Goal: Check status: Check status

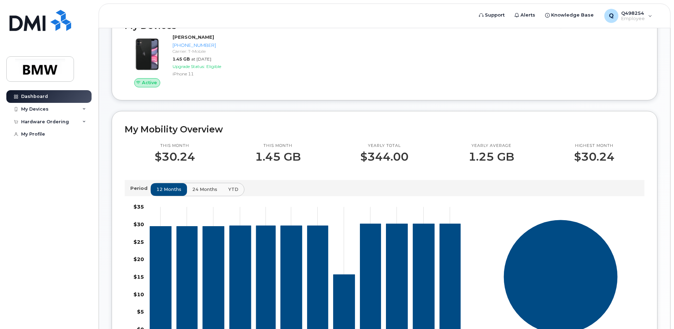
scroll to position [100, 0]
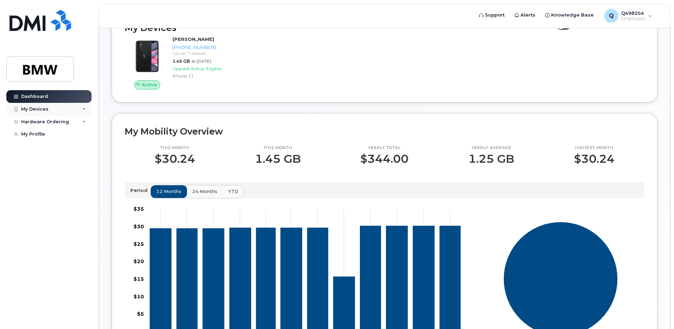
click at [66, 107] on div "My Devices" at bounding box center [48, 109] width 85 height 13
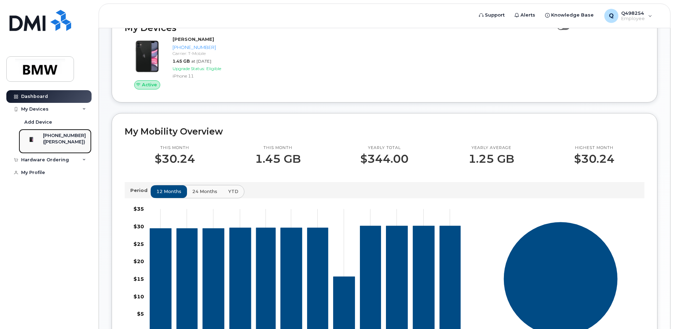
drag, startPoint x: 64, startPoint y: 139, endPoint x: 78, endPoint y: 144, distance: 15.4
click at [64, 139] on div "([PERSON_NAME])" at bounding box center [64, 142] width 43 height 6
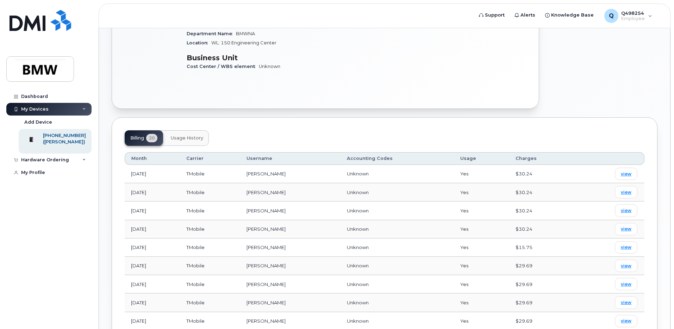
scroll to position [212, 0]
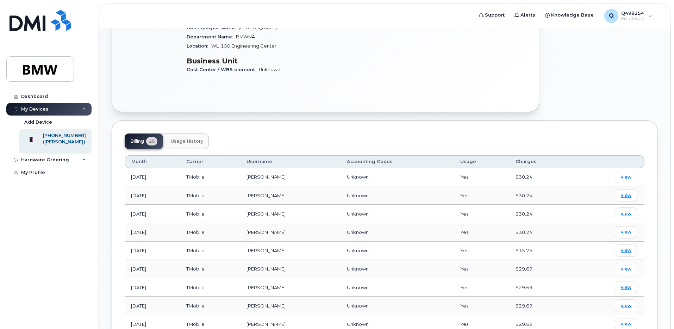
click at [183, 138] on span "Usage History" at bounding box center [187, 141] width 32 height 6
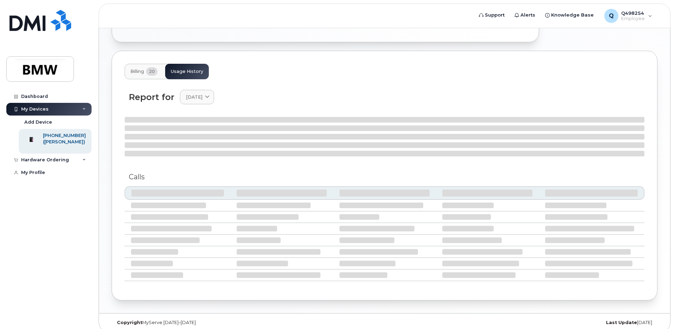
scroll to position [276, 0]
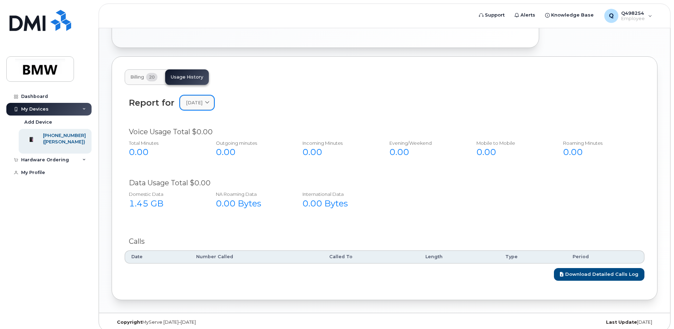
click at [210, 99] on span at bounding box center [207, 102] width 7 height 7
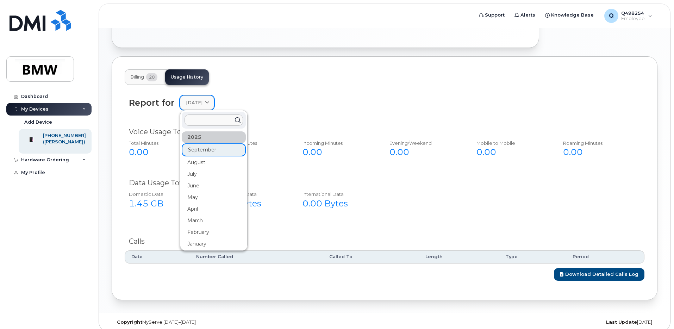
click at [210, 99] on span at bounding box center [207, 102] width 7 height 7
click at [281, 103] on div "Report for September 2025 2025 September August July June May April March Febru…" at bounding box center [384, 102] width 511 height 14
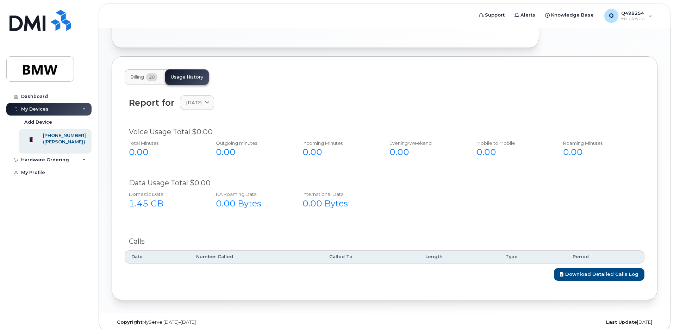
click at [134, 74] on span "Billing" at bounding box center [137, 77] width 14 height 6
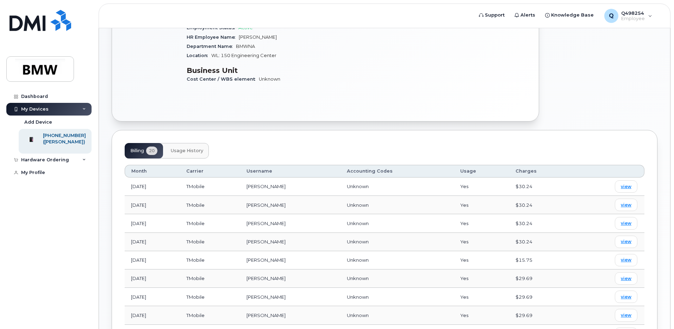
scroll to position [0, 0]
